Goal: Transaction & Acquisition: Purchase product/service

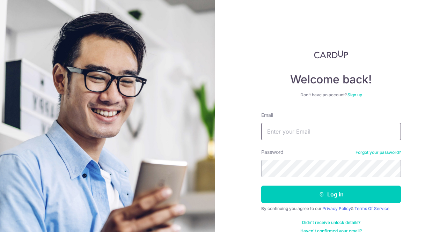
type input "shenmin.teo@gmail.com"
click at [346, 197] on button "Log in" at bounding box center [331, 194] width 140 height 17
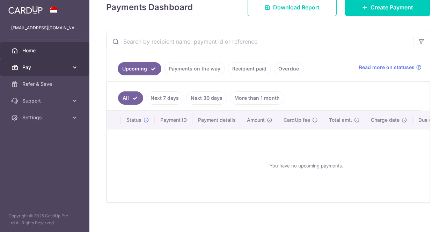
click at [67, 66] on span "Pay" at bounding box center [45, 67] width 46 height 7
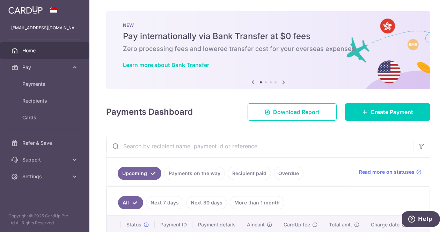
click at [284, 82] on icon at bounding box center [283, 82] width 8 height 9
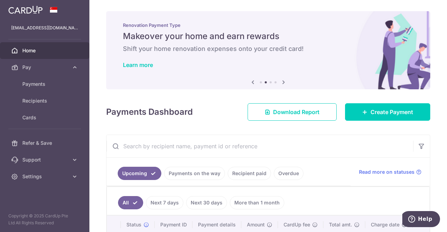
click at [284, 82] on icon at bounding box center [283, 82] width 8 height 9
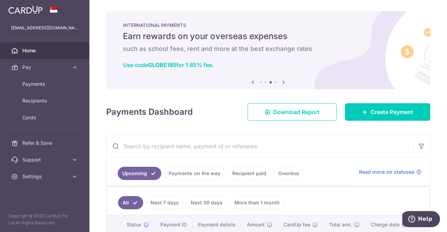
click at [284, 82] on icon at bounding box center [283, 82] width 8 height 9
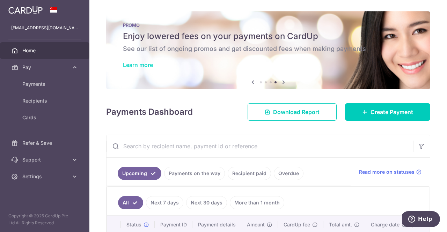
click at [143, 63] on link "Learn more" at bounding box center [138, 64] width 30 height 7
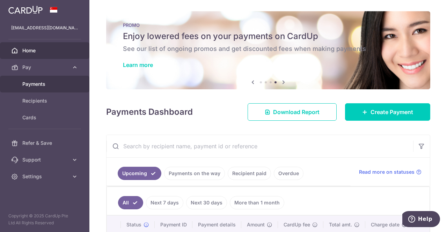
click at [39, 84] on span "Payments" at bounding box center [45, 84] width 46 height 7
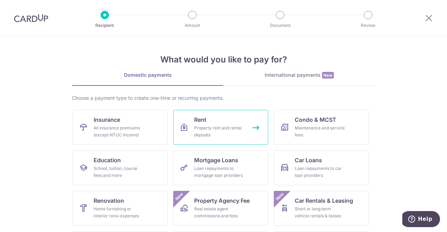
click at [215, 129] on div "Property rent and rental deposits" at bounding box center [219, 132] width 50 height 14
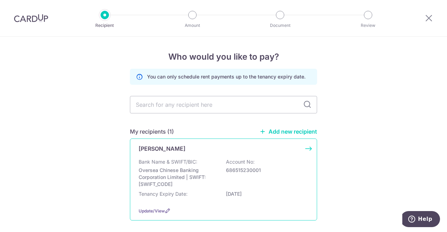
click at [306, 149] on div "Joan Yong Bank Name & SWIFT/BIC: Oversea Chinese Banking Corporation Limited | …" at bounding box center [223, 180] width 187 height 82
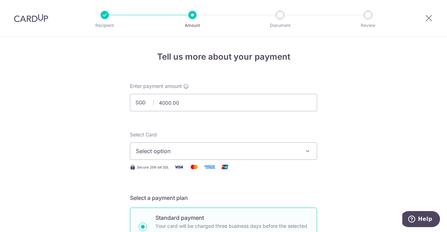
type input "4,000.00"
click at [203, 150] on span "Select option" at bounding box center [217, 151] width 163 height 8
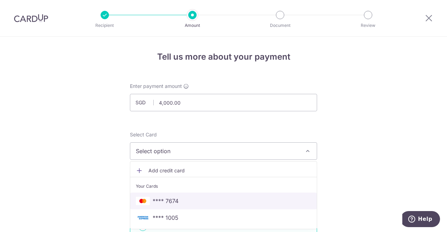
click at [175, 199] on span "**** 7674" at bounding box center [166, 201] width 26 height 8
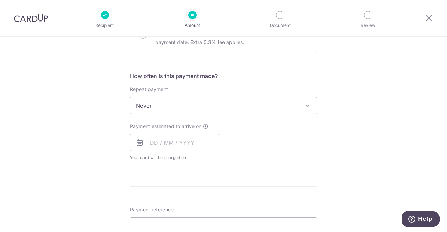
scroll to position [245, 0]
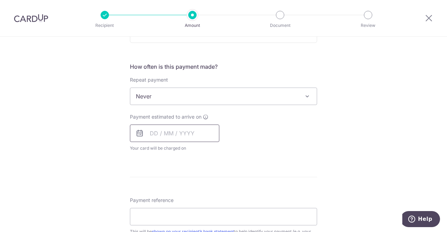
click at [176, 134] on input "text" at bounding box center [174, 133] width 89 height 17
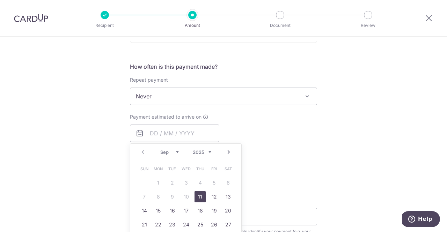
click at [230, 152] on link "Next" at bounding box center [229, 152] width 8 height 8
click at [182, 183] on link "1" at bounding box center [186, 182] width 11 height 11
type input "01/10/2025"
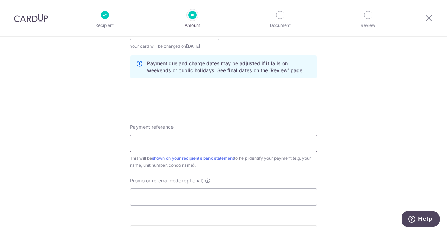
scroll to position [349, 0]
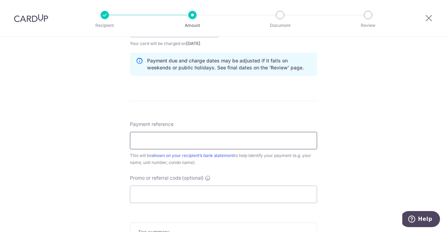
click at [211, 141] on input "Payment reference" at bounding box center [223, 140] width 187 height 17
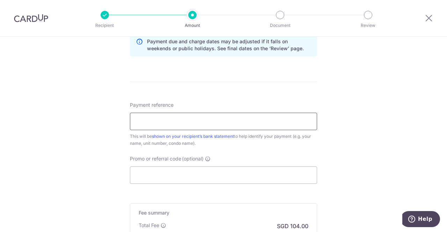
scroll to position [384, 0]
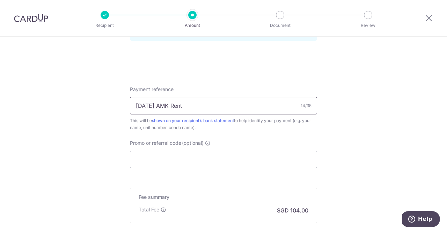
click at [133, 102] on input "[DATE] AMK Rent" at bounding box center [223, 105] width 187 height 17
type input "[DATE] AMK Rent"
click at [224, 159] on input "Promo or referral code (optional)" at bounding box center [223, 159] width 187 height 17
paste input "SAVERENT179"
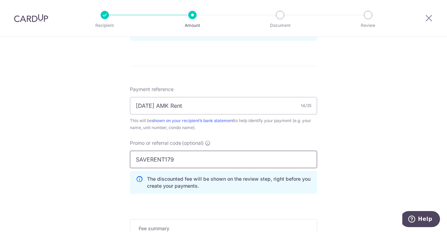
type input "SAVERENT179"
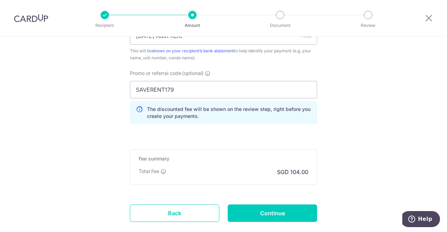
scroll to position [489, 0]
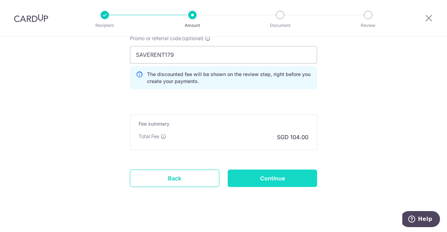
click at [280, 179] on input "Continue" at bounding box center [272, 178] width 89 height 17
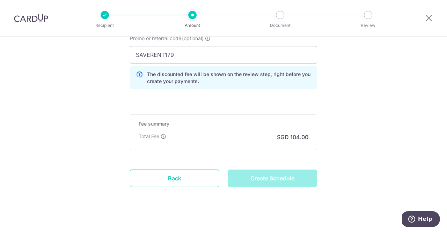
type input "Create Schedule"
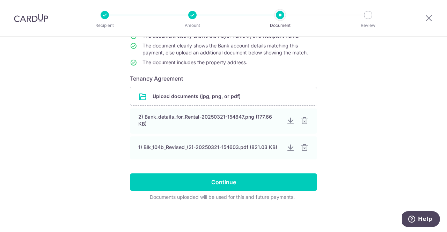
scroll to position [84, 0]
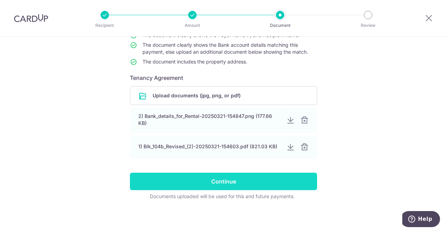
click at [235, 185] on input "Continue" at bounding box center [223, 181] width 187 height 17
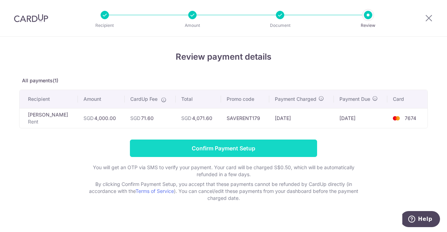
click at [230, 151] on input "Confirm Payment Setup" at bounding box center [223, 148] width 187 height 17
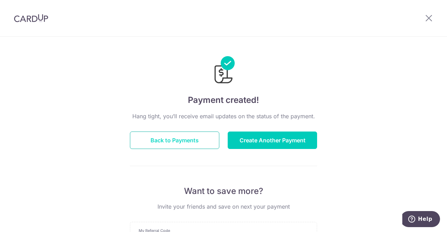
click at [170, 141] on button "Back to Payments" at bounding box center [174, 140] width 89 height 17
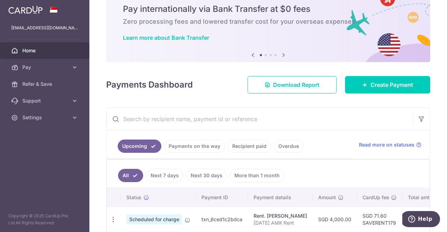
scroll to position [63, 0]
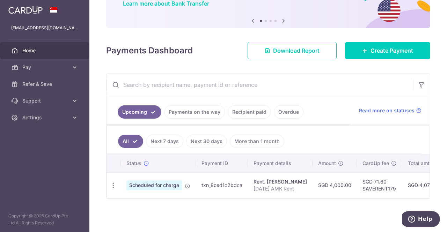
click at [249, 110] on link "Recipient paid" at bounding box center [249, 111] width 43 height 13
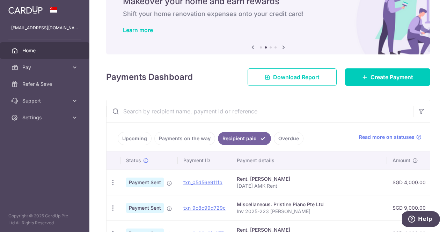
scroll to position [0, 0]
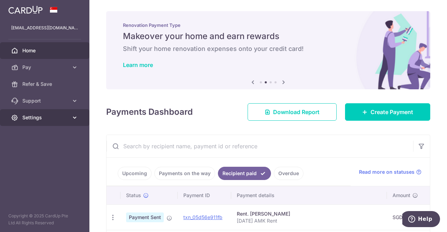
click at [45, 121] on span "Settings" at bounding box center [45, 117] width 46 height 7
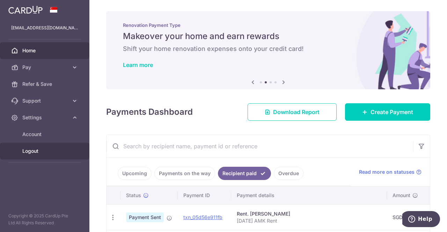
click at [42, 155] on link "Logout" at bounding box center [44, 151] width 89 height 17
